Goal: Navigation & Orientation: Go to known website

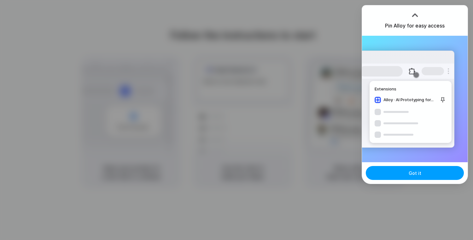
click at [390, 171] on button "Got it" at bounding box center [415, 173] width 98 height 14
